Goal: Navigation & Orientation: Understand site structure

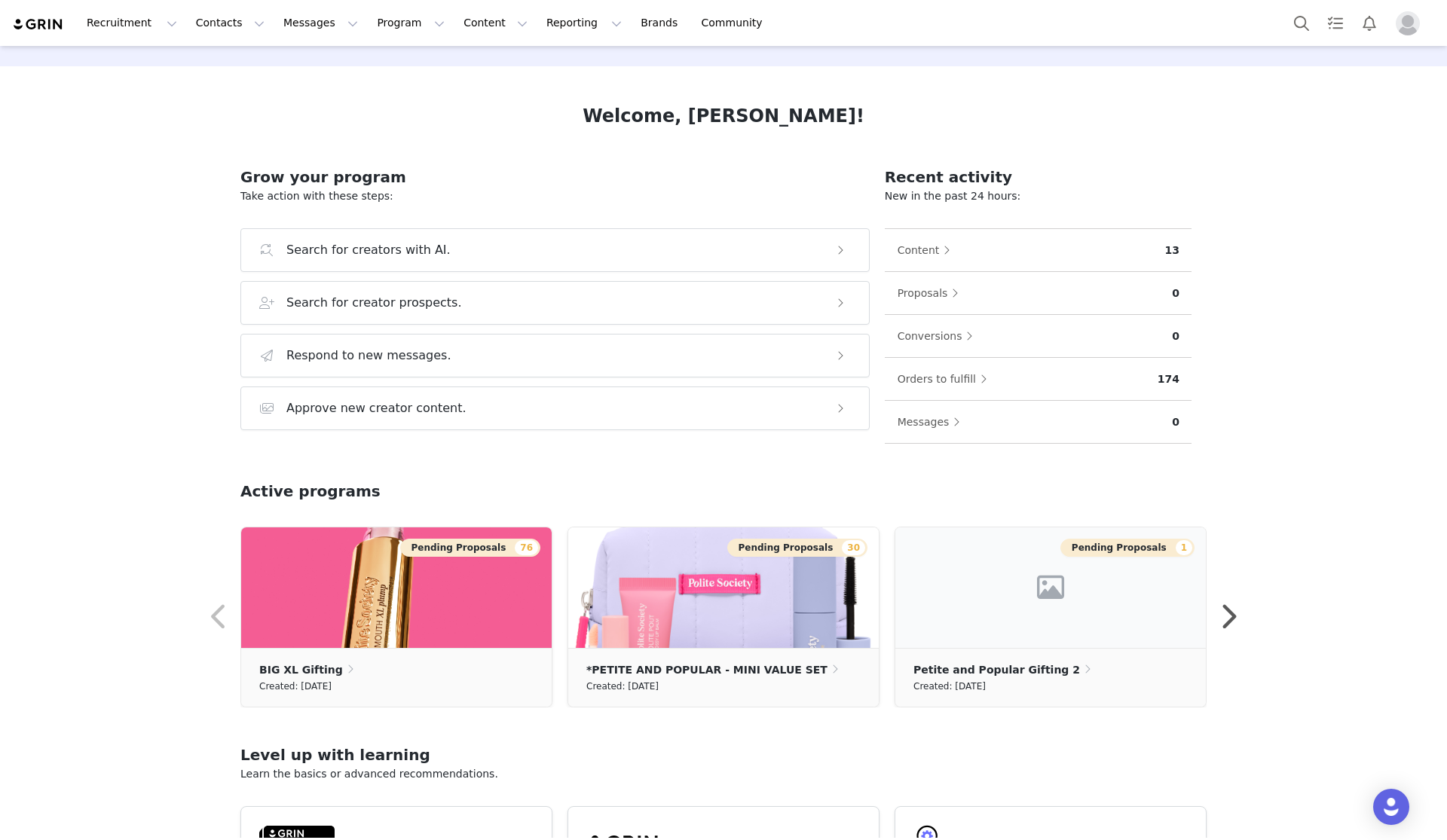
scroll to position [41, 0]
click at [116, 23] on button "Recruitment Recruitment" at bounding box center [132, 23] width 109 height 34
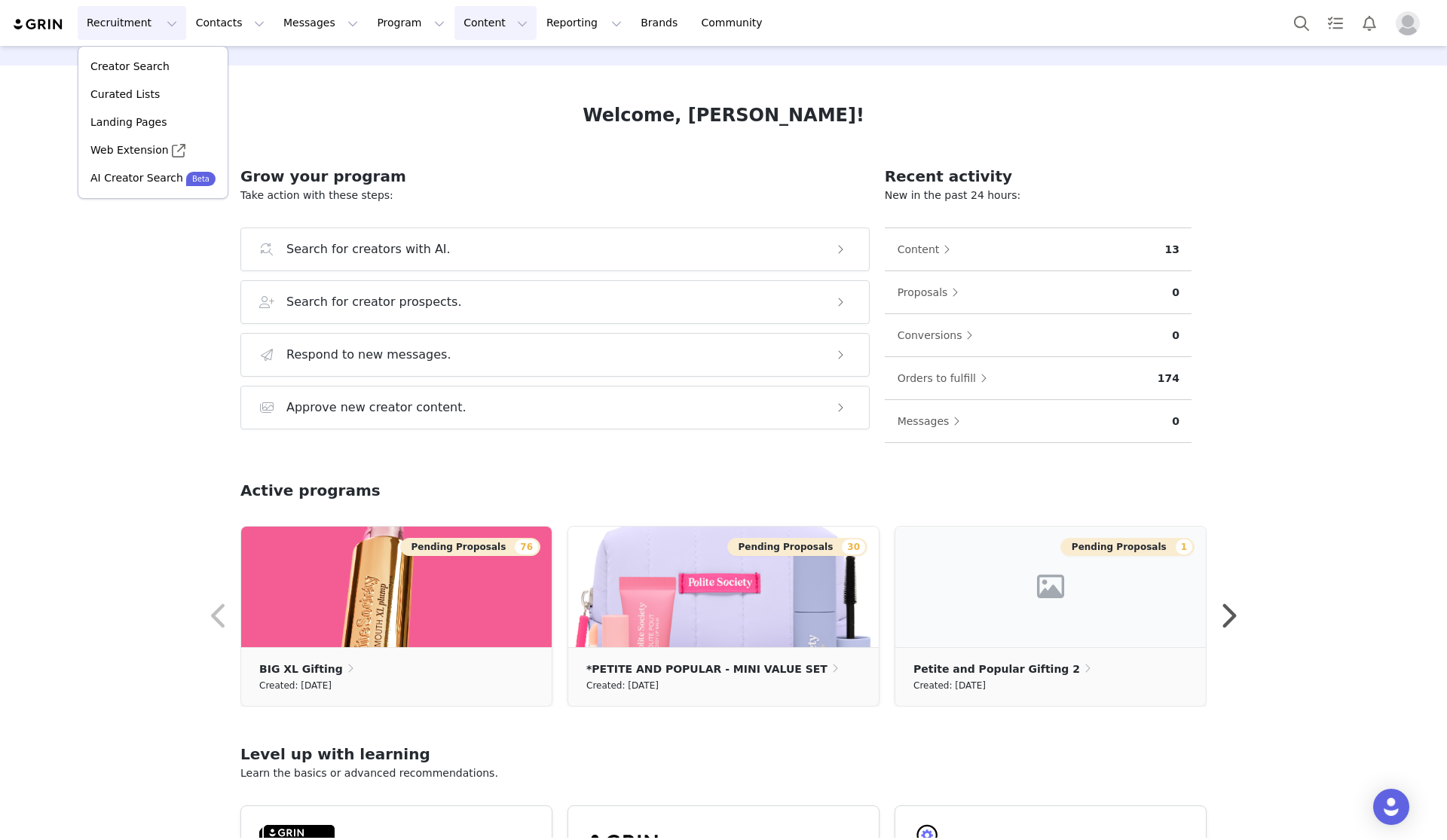
click at [460, 22] on button "Content Content" at bounding box center [495, 23] width 82 height 34
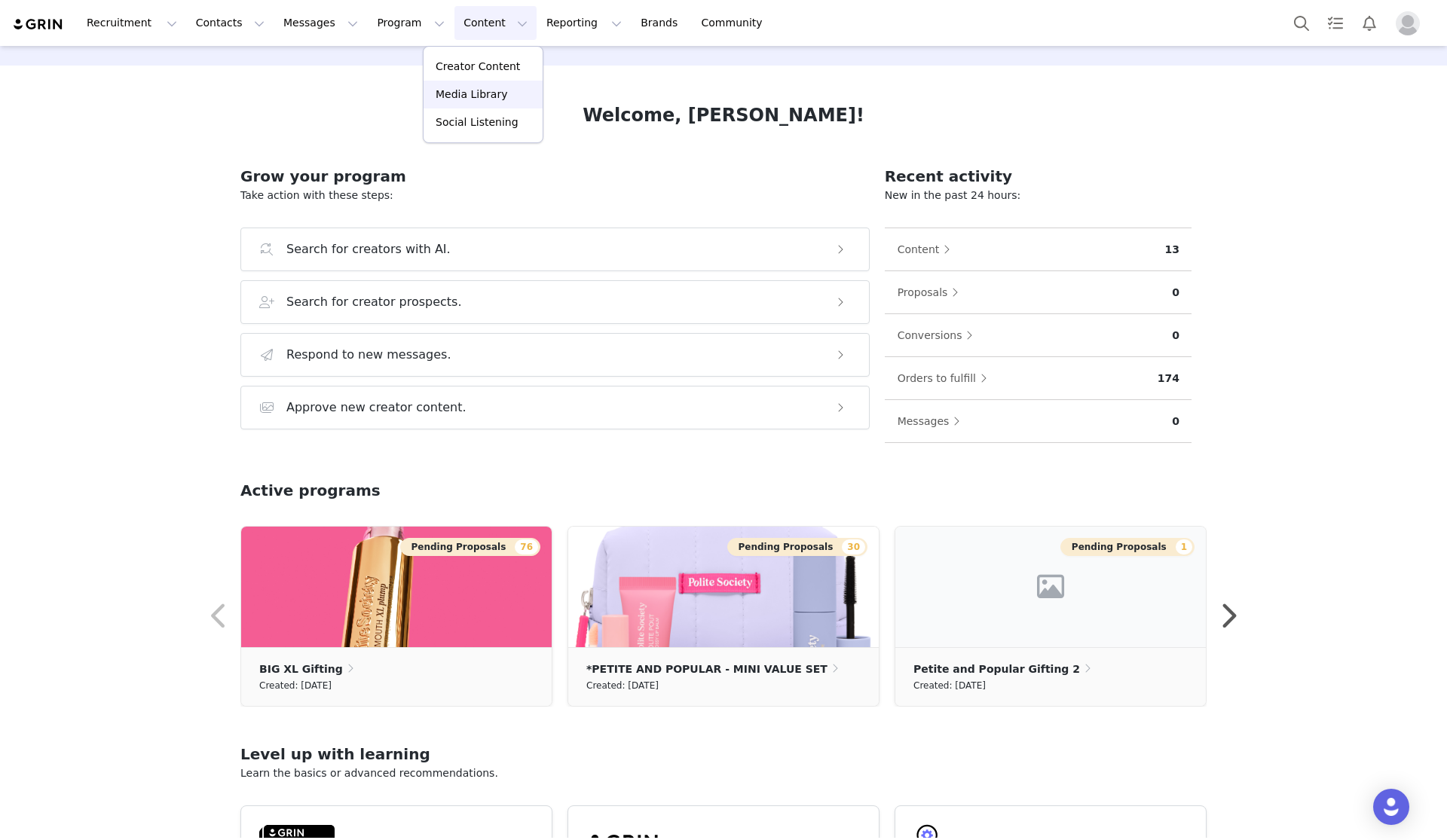
click at [462, 94] on p "Media Library" at bounding box center [471, 95] width 72 height 16
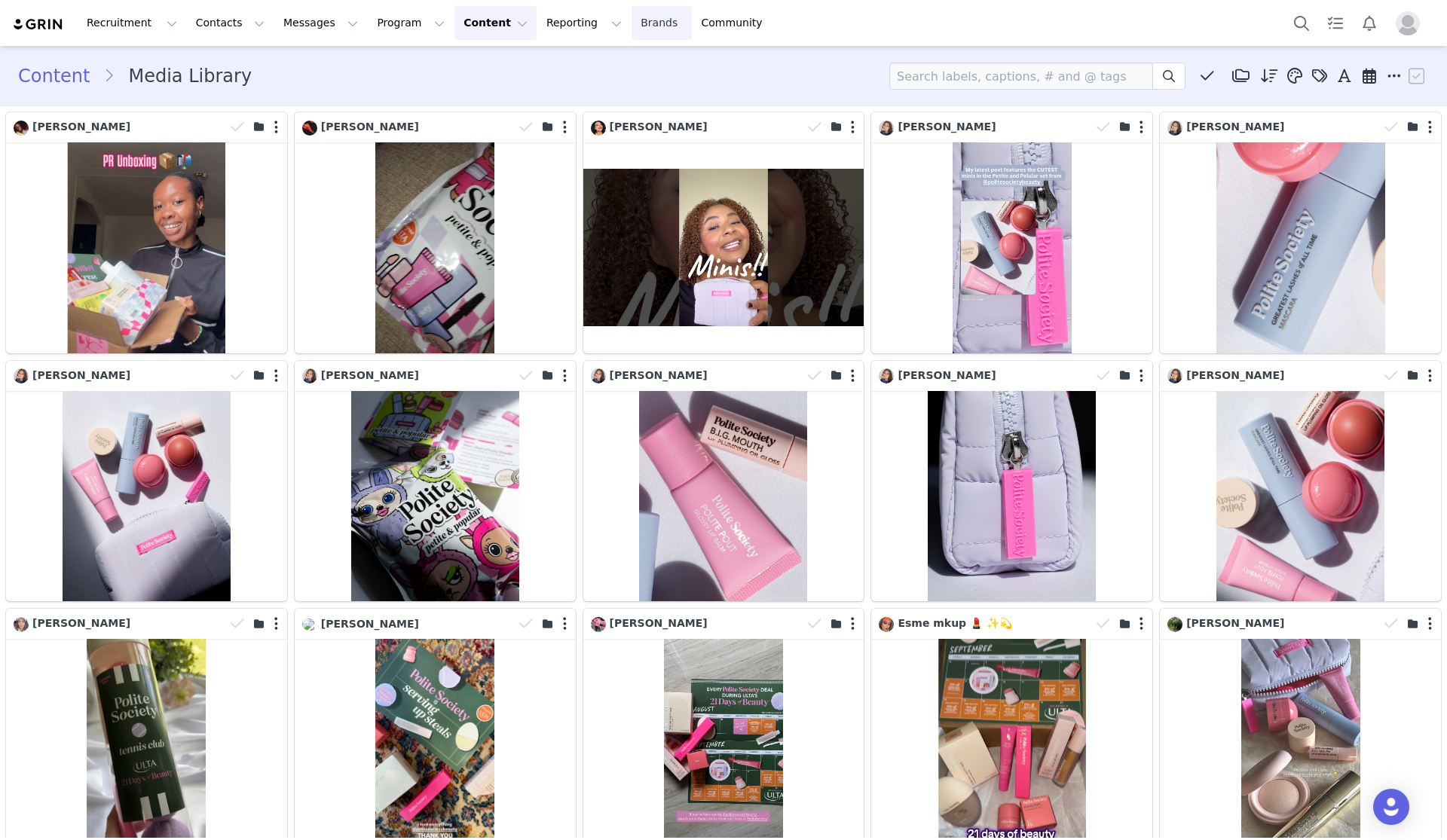
click at [632, 22] on link "Brands Brands" at bounding box center [662, 23] width 60 height 34
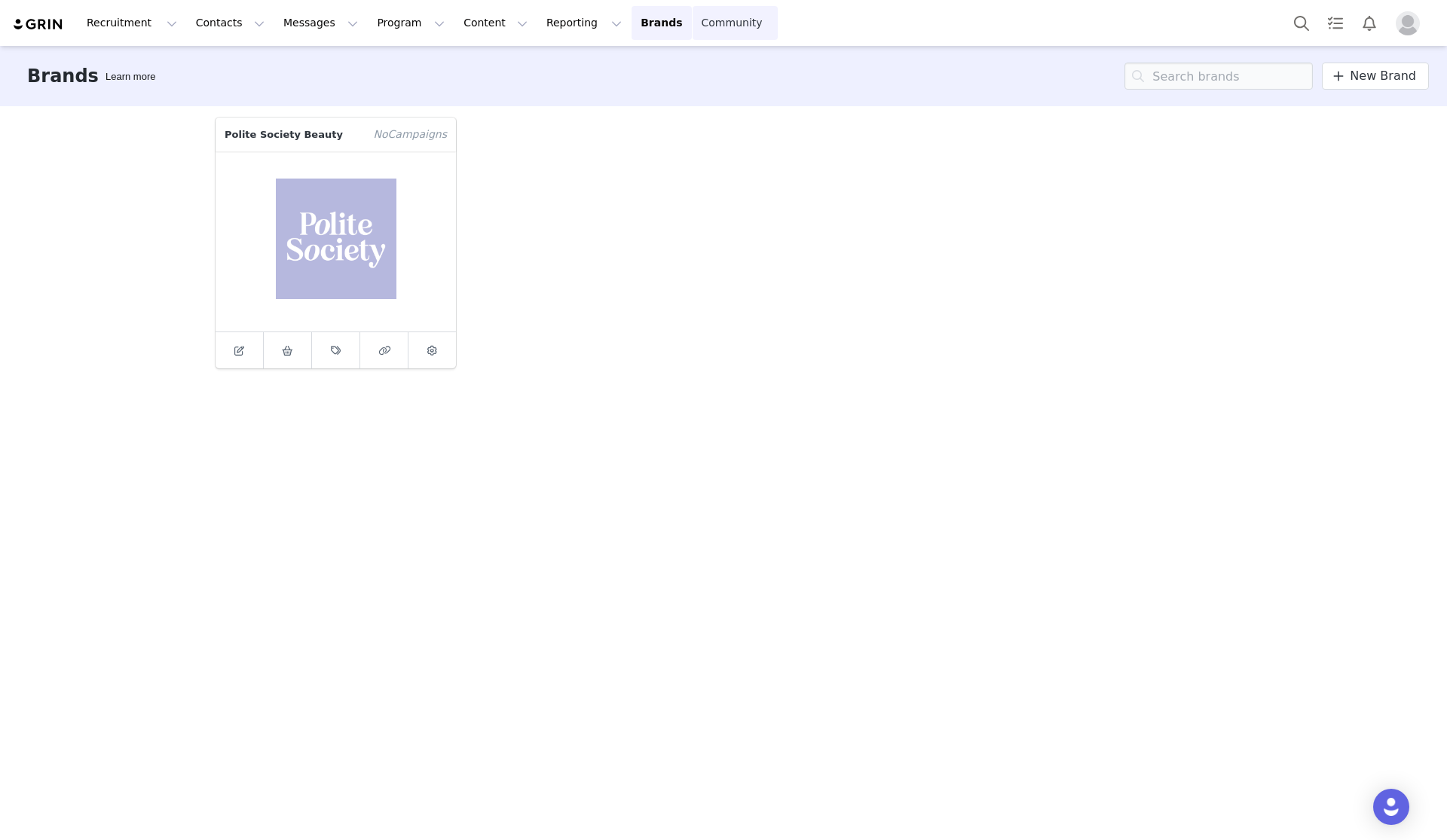
click at [693, 23] on link "Community Community" at bounding box center [735, 23] width 86 height 34
click at [289, 22] on button "Messages Messages" at bounding box center [320, 23] width 93 height 34
click at [290, 90] on p "Inbox" at bounding box center [284, 95] width 29 height 16
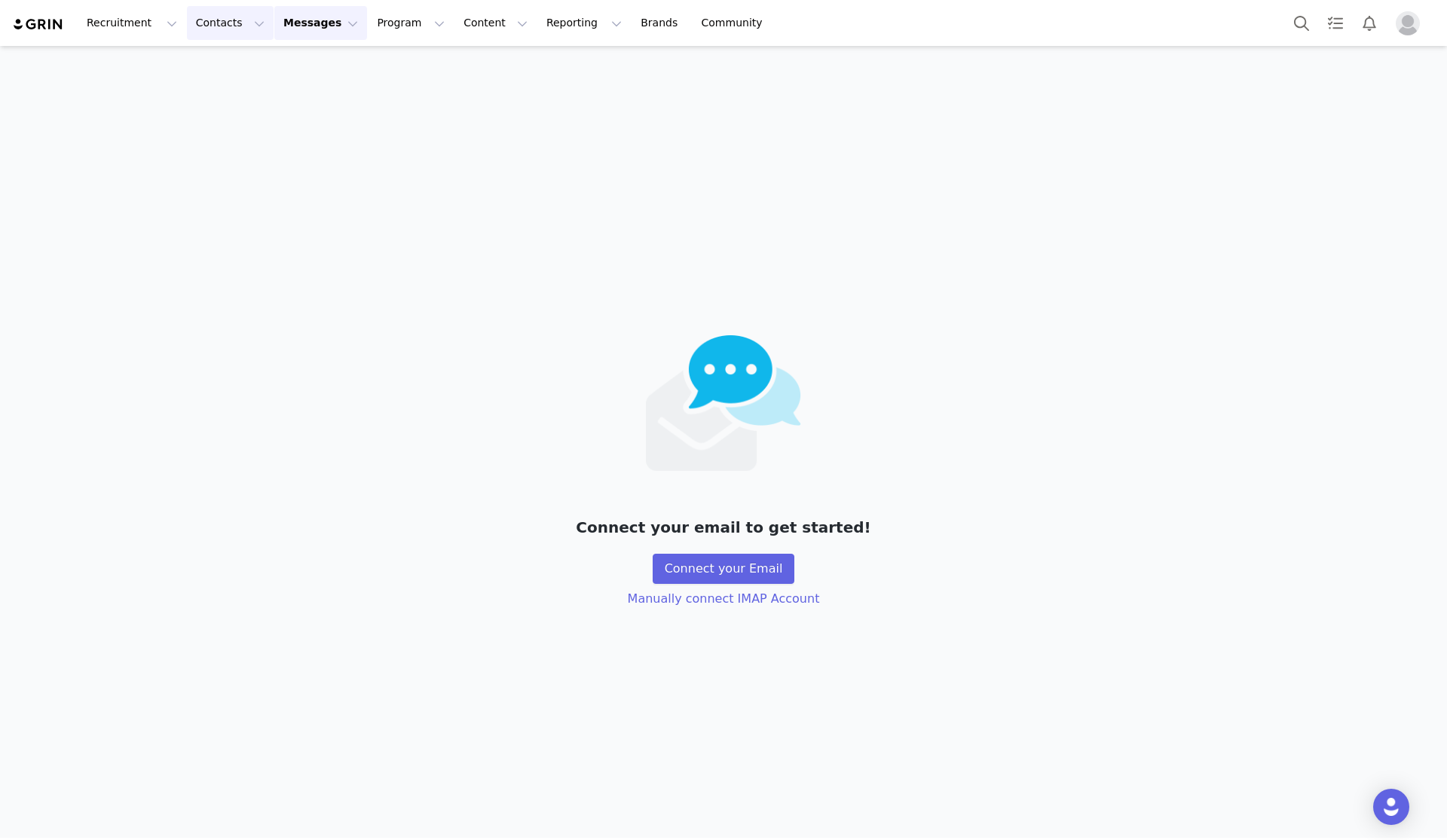
click at [219, 29] on button "Contacts Contacts" at bounding box center [230, 23] width 87 height 34
click at [232, 61] on div "Creators" at bounding box center [235, 67] width 101 height 16
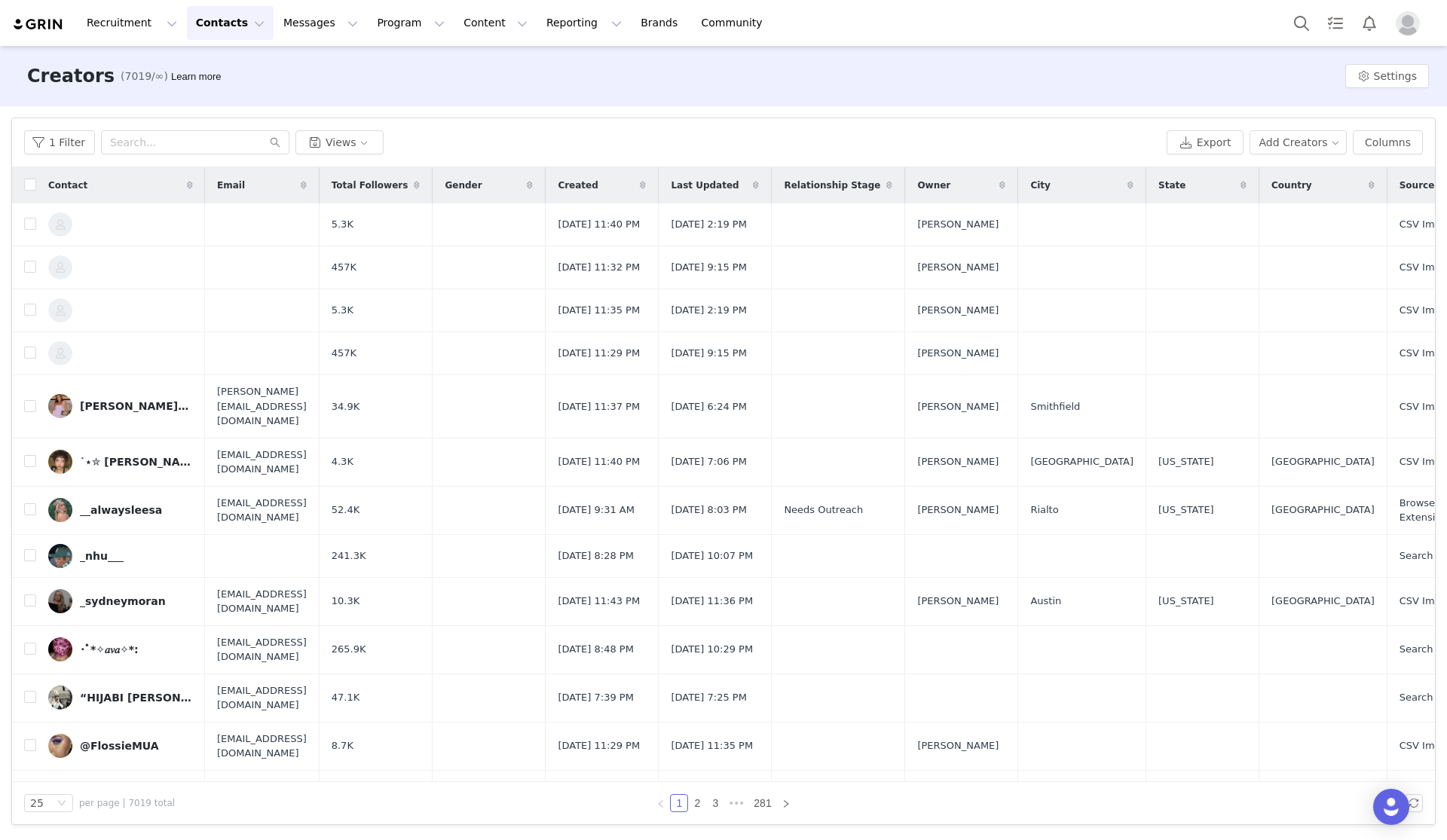
click at [227, 26] on button "Contacts Contacts" at bounding box center [230, 23] width 87 height 34
click at [223, 119] on p "Applicants" at bounding box center [215, 123] width 55 height 16
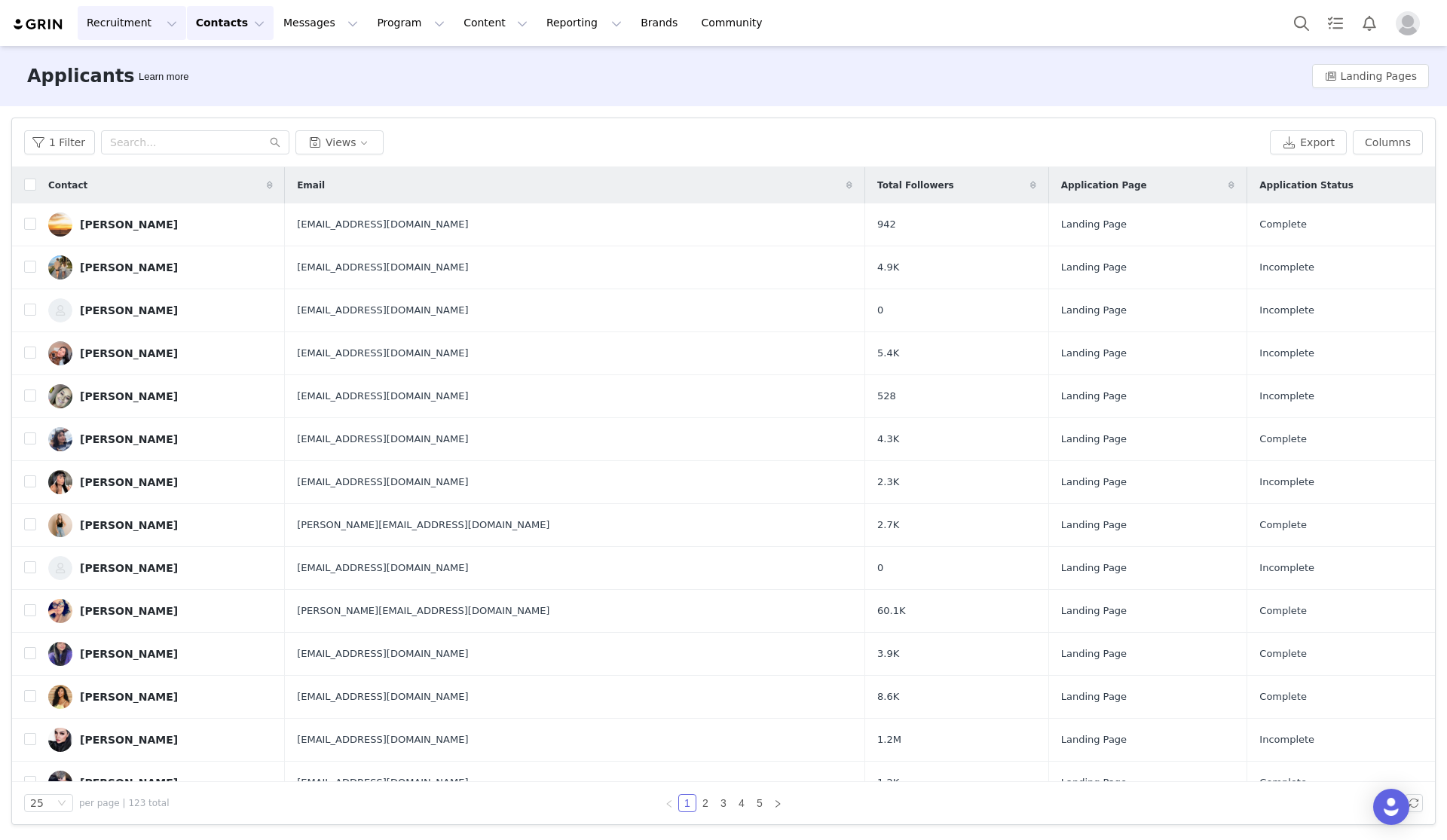
click at [124, 26] on button "Recruitment Recruitment" at bounding box center [132, 23] width 109 height 34
click at [561, 73] on div "Applicants Learn more Landing Pages" at bounding box center [724, 76] width 1447 height 60
click at [33, 25] on img at bounding box center [38, 24] width 53 height 14
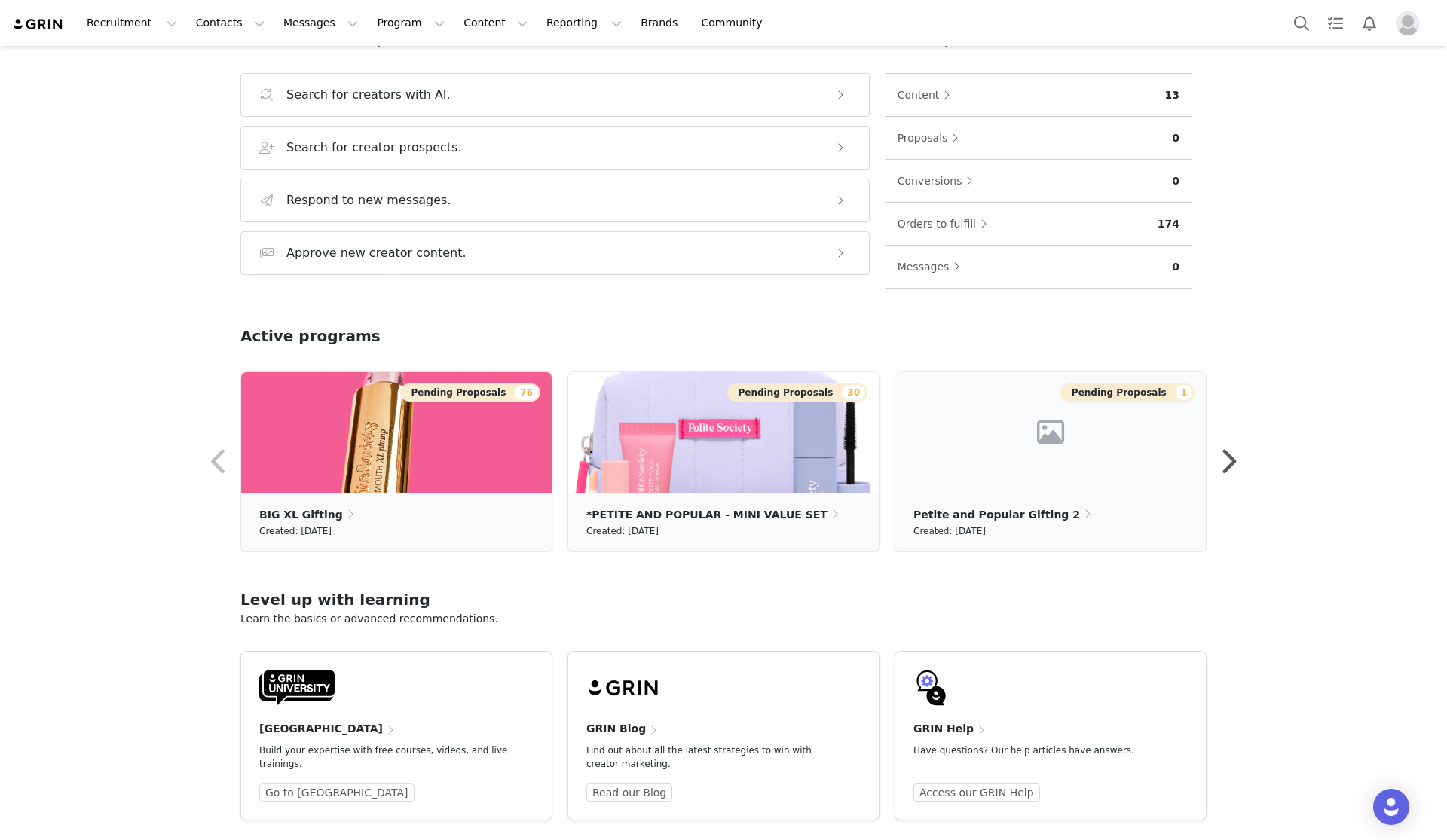
scroll to position [214, 0]
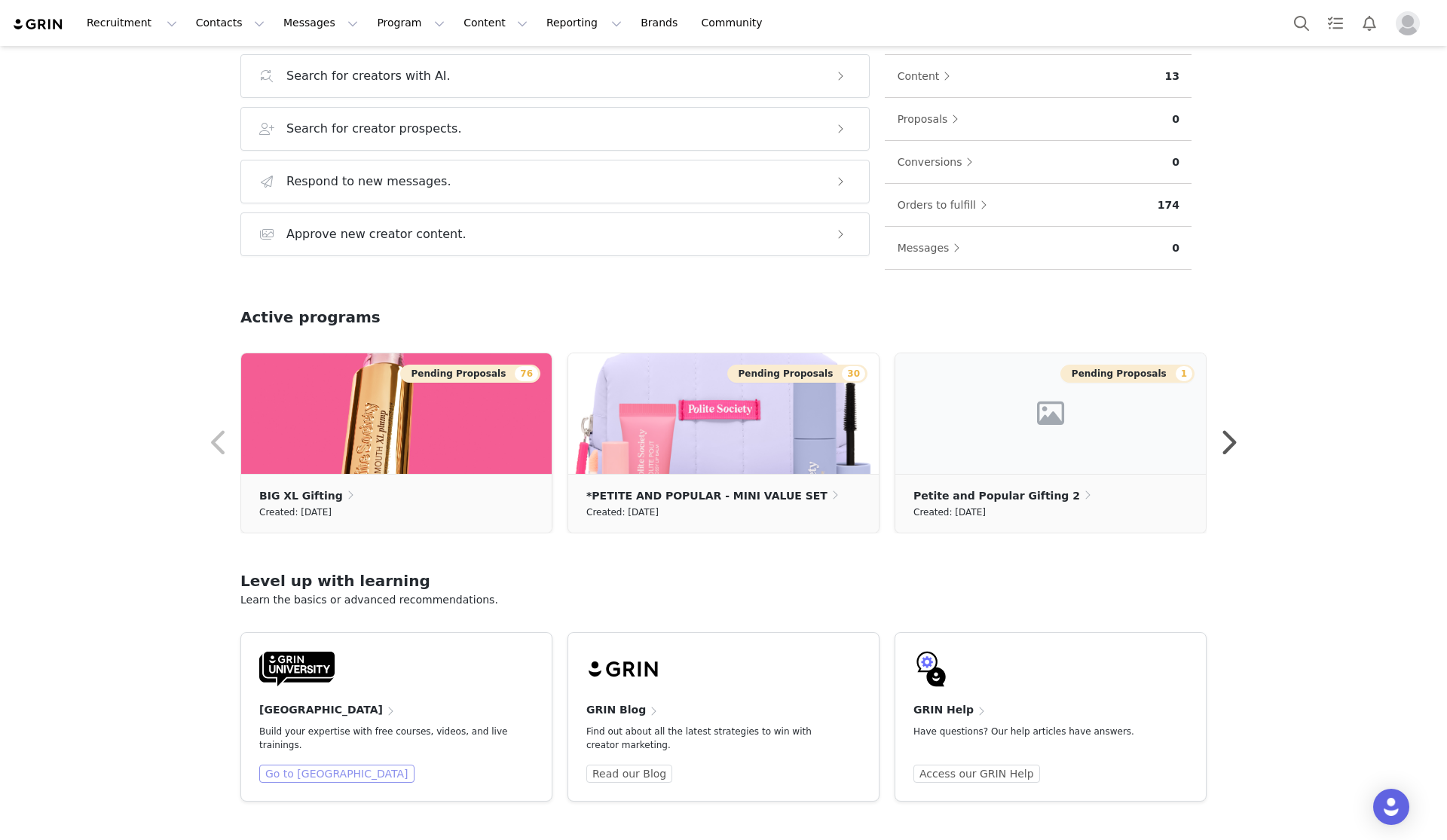
click at [322, 769] on link "Go to [GEOGRAPHIC_DATA]" at bounding box center [337, 774] width 155 height 18
click at [286, 675] on img at bounding box center [297, 669] width 76 height 36
click at [314, 777] on link "Go to [GEOGRAPHIC_DATA]" at bounding box center [337, 774] width 155 height 18
click at [317, 774] on link "Go to [GEOGRAPHIC_DATA]" at bounding box center [337, 774] width 155 height 18
